Goal: Task Accomplishment & Management: Use online tool/utility

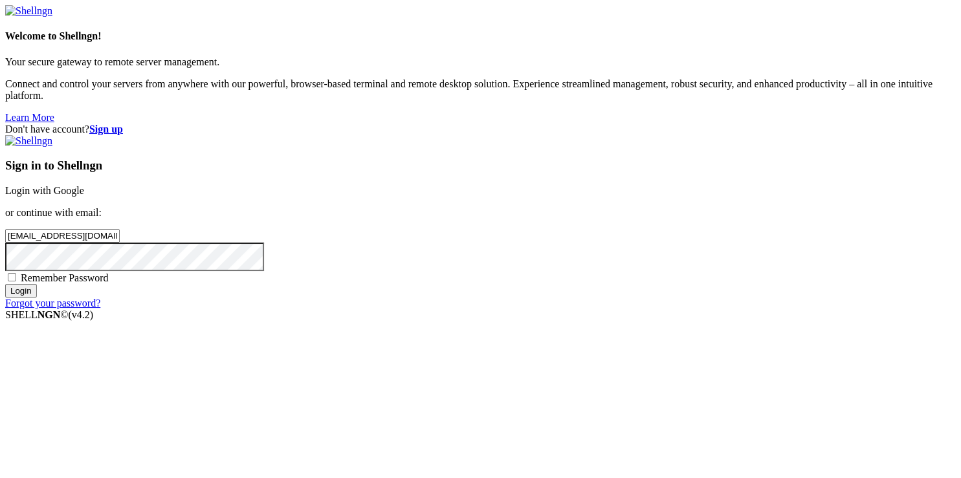
type input "pouyapourgholi4@gmail.com"
click at [37, 298] on input "Login" at bounding box center [21, 291] width 32 height 14
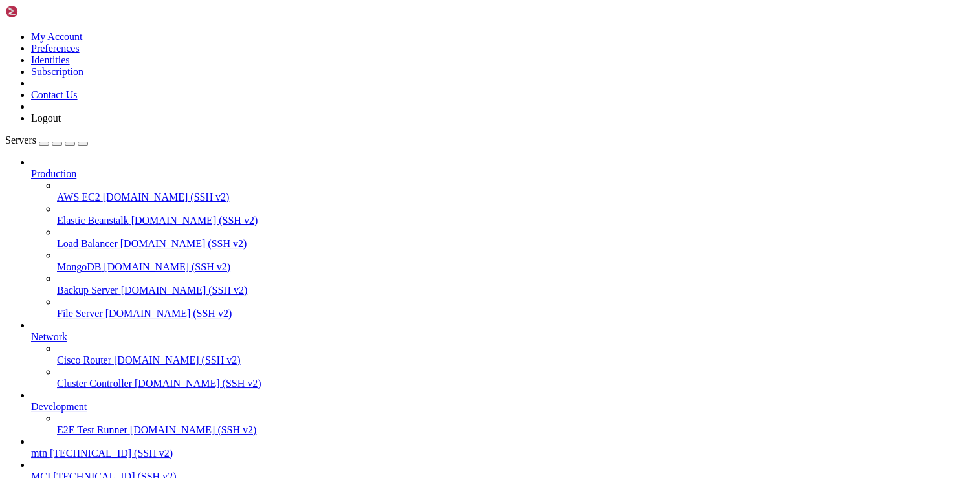
scroll to position [112, 0]
drag, startPoint x: 418, startPoint y: 104, endPoint x: 418, endPoint y: 96, distance: 8.4
